Goal: Navigation & Orientation: Find specific page/section

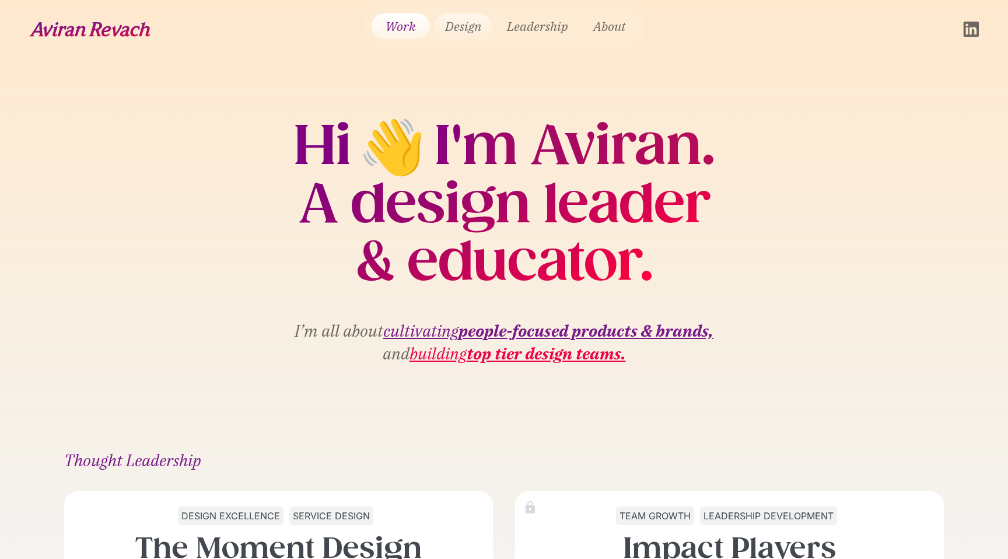
click at [450, 26] on link "Design" at bounding box center [463, 26] width 57 height 26
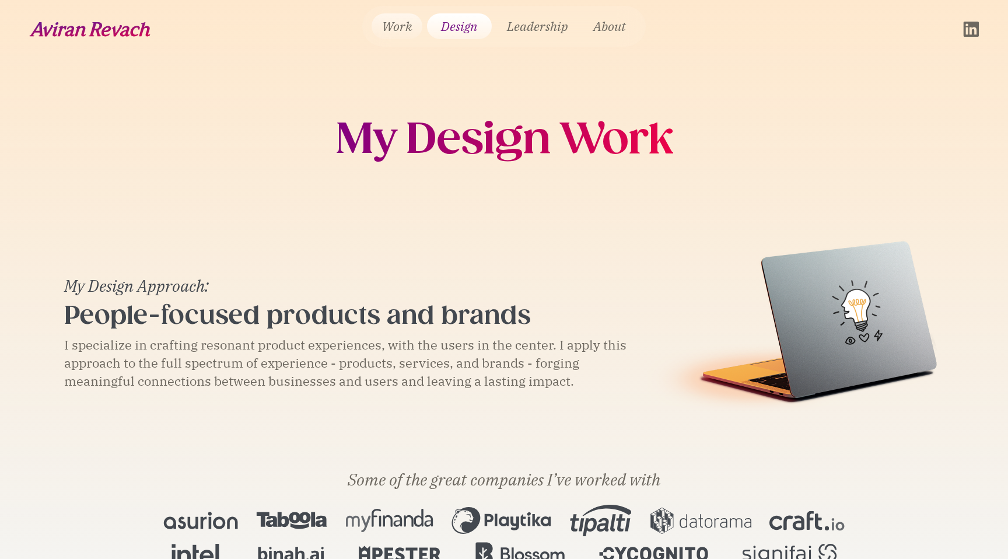
click at [404, 29] on link "Work" at bounding box center [397, 26] width 51 height 26
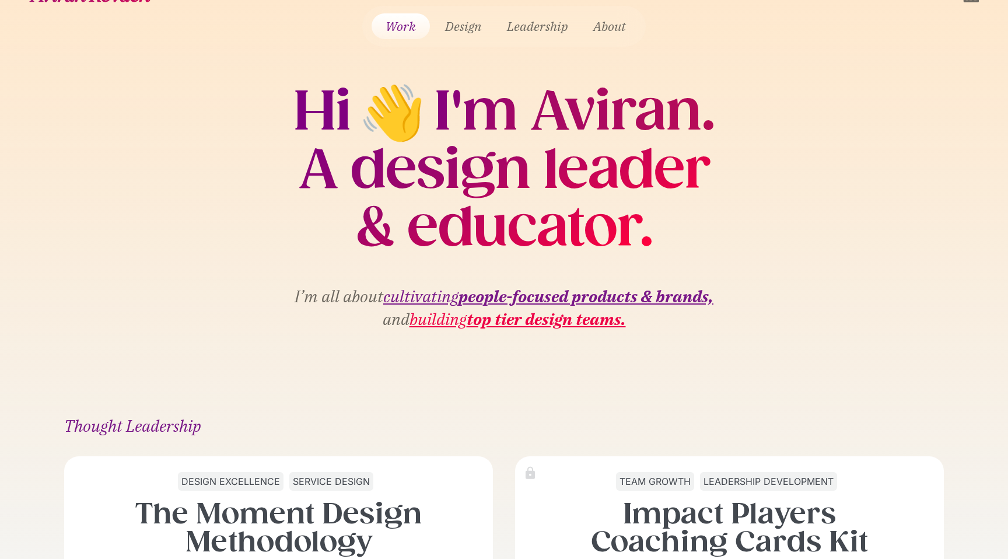
scroll to position [38, 0]
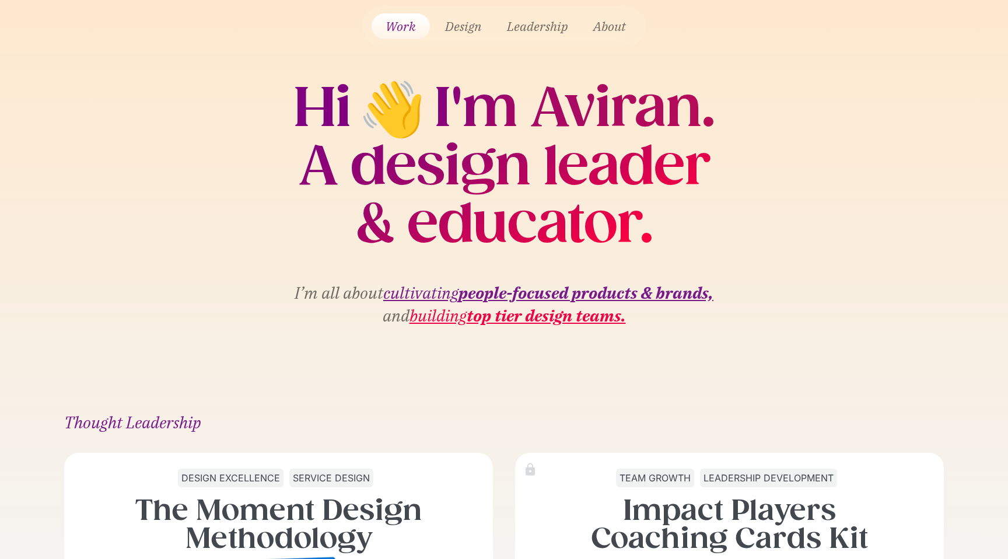
drag, startPoint x: 415, startPoint y: 104, endPoint x: 403, endPoint y: 106, distance: 12.3
click at [403, 106] on h2 "👋" at bounding box center [392, 107] width 83 height 37
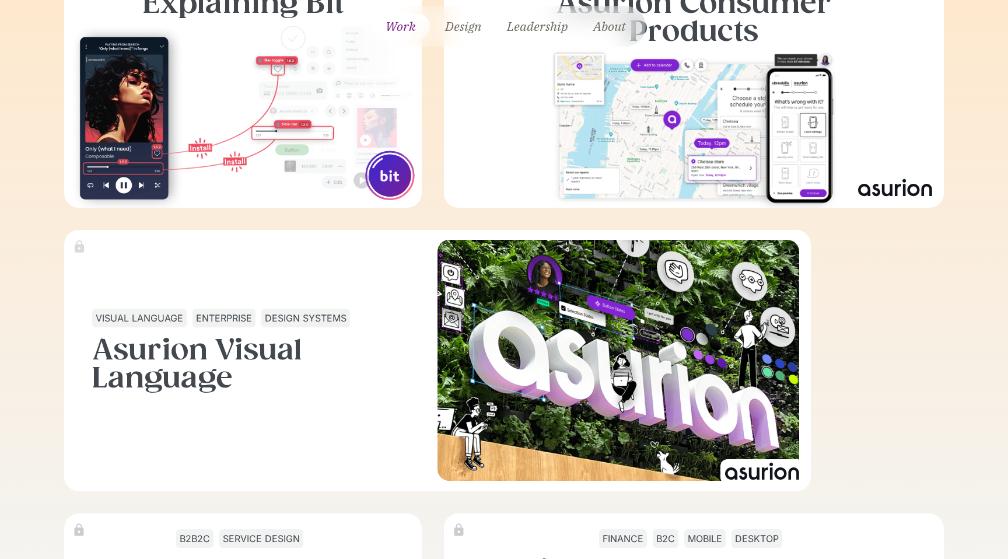
scroll to position [1302, 0]
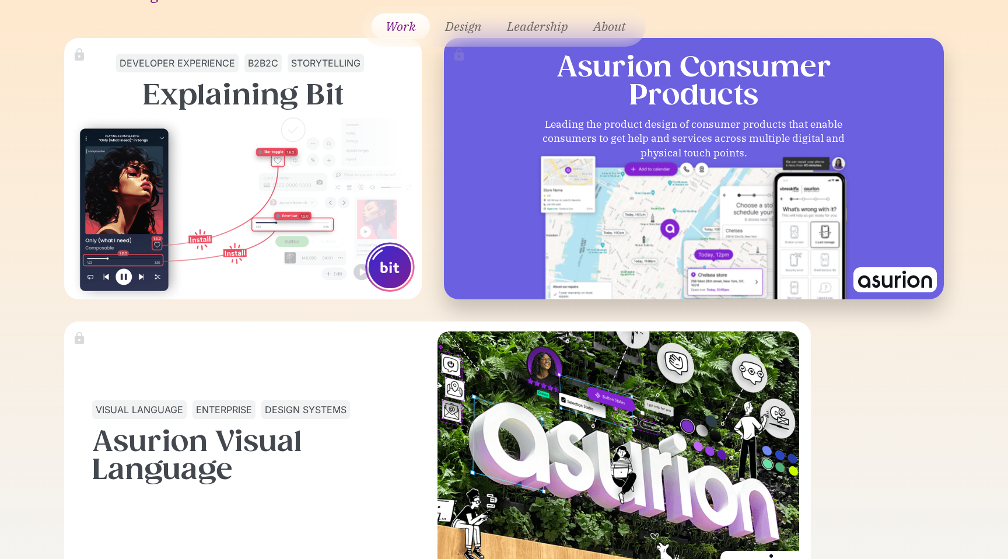
click at [534, 158] on div "Leading the product design of consumer products that enable consumers to get he…" at bounding box center [693, 138] width 321 height 43
click at [524, 168] on div at bounding box center [694, 131] width 1120 height 1120
click at [559, 190] on img at bounding box center [693, 239] width 313 height 176
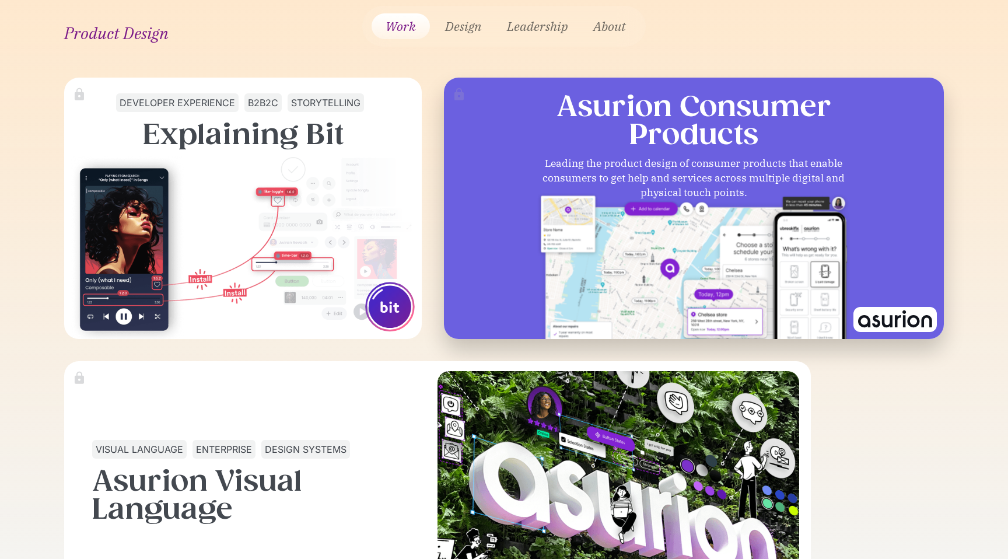
scroll to position [1218, 0]
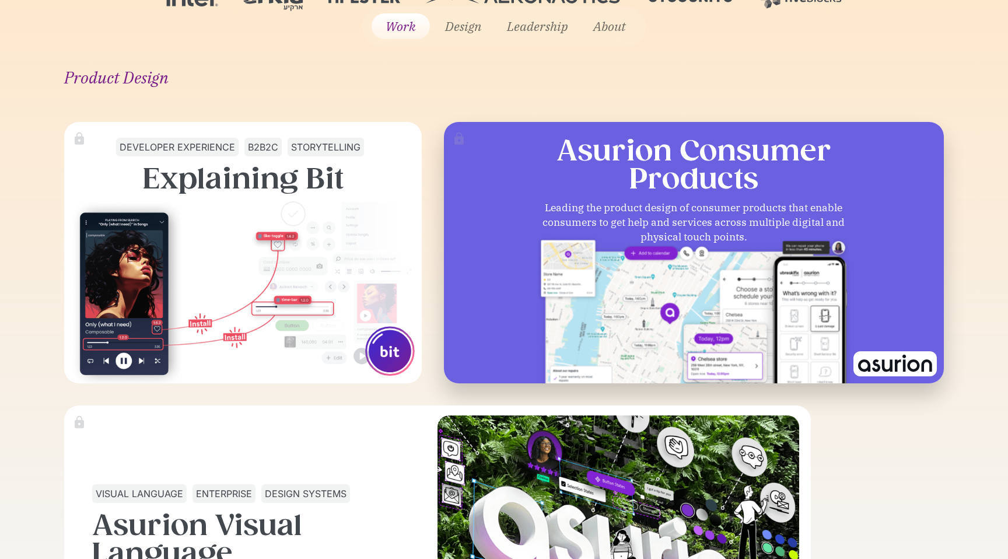
click at [605, 229] on div "Leading the product design of consumer products that enable consumers to get he…" at bounding box center [693, 222] width 321 height 43
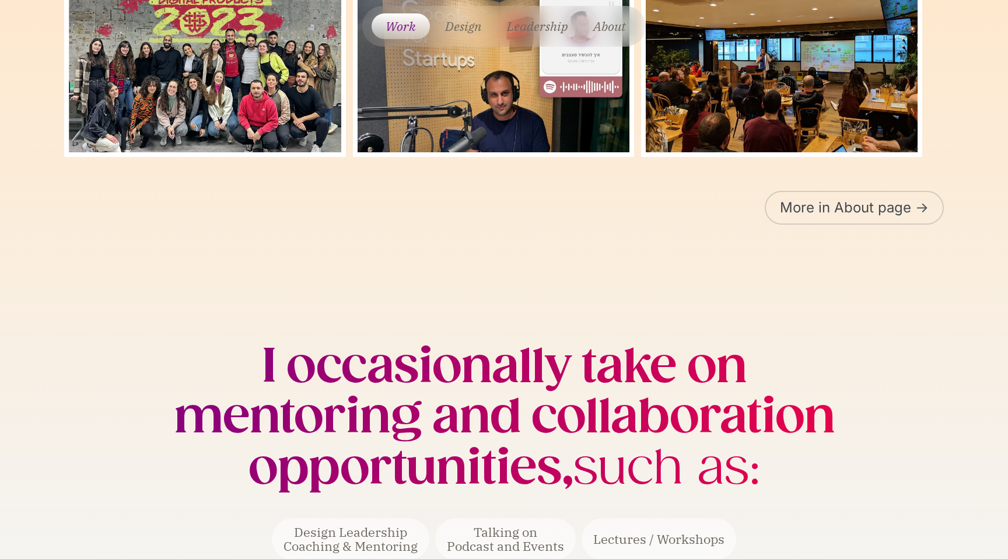
scroll to position [2543, 0]
